Goal: Navigation & Orientation: Go to known website

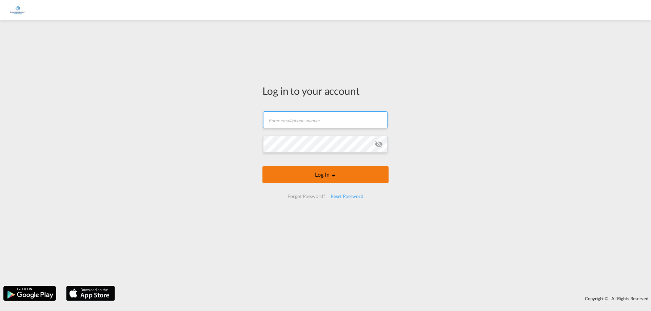
type input "[EMAIL_ADDRESS][DOMAIN_NAME]"
click at [323, 173] on form "[EMAIL_ADDRESS][DOMAIN_NAME] Log In Forgot Password? Reset Password" at bounding box center [325, 155] width 126 height 101
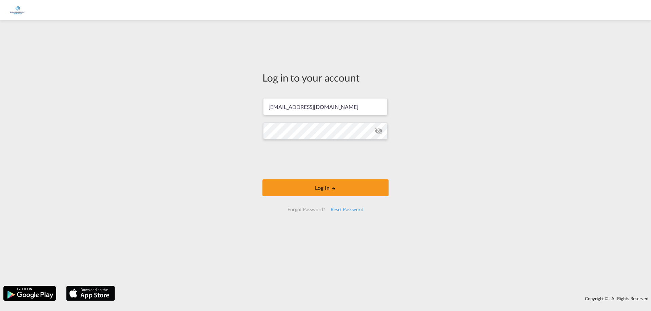
drag, startPoint x: 325, startPoint y: 185, endPoint x: 427, endPoint y: 153, distance: 107.3
click at [325, 185] on button "Log In" at bounding box center [325, 188] width 126 height 17
